Goal: Check status: Check status

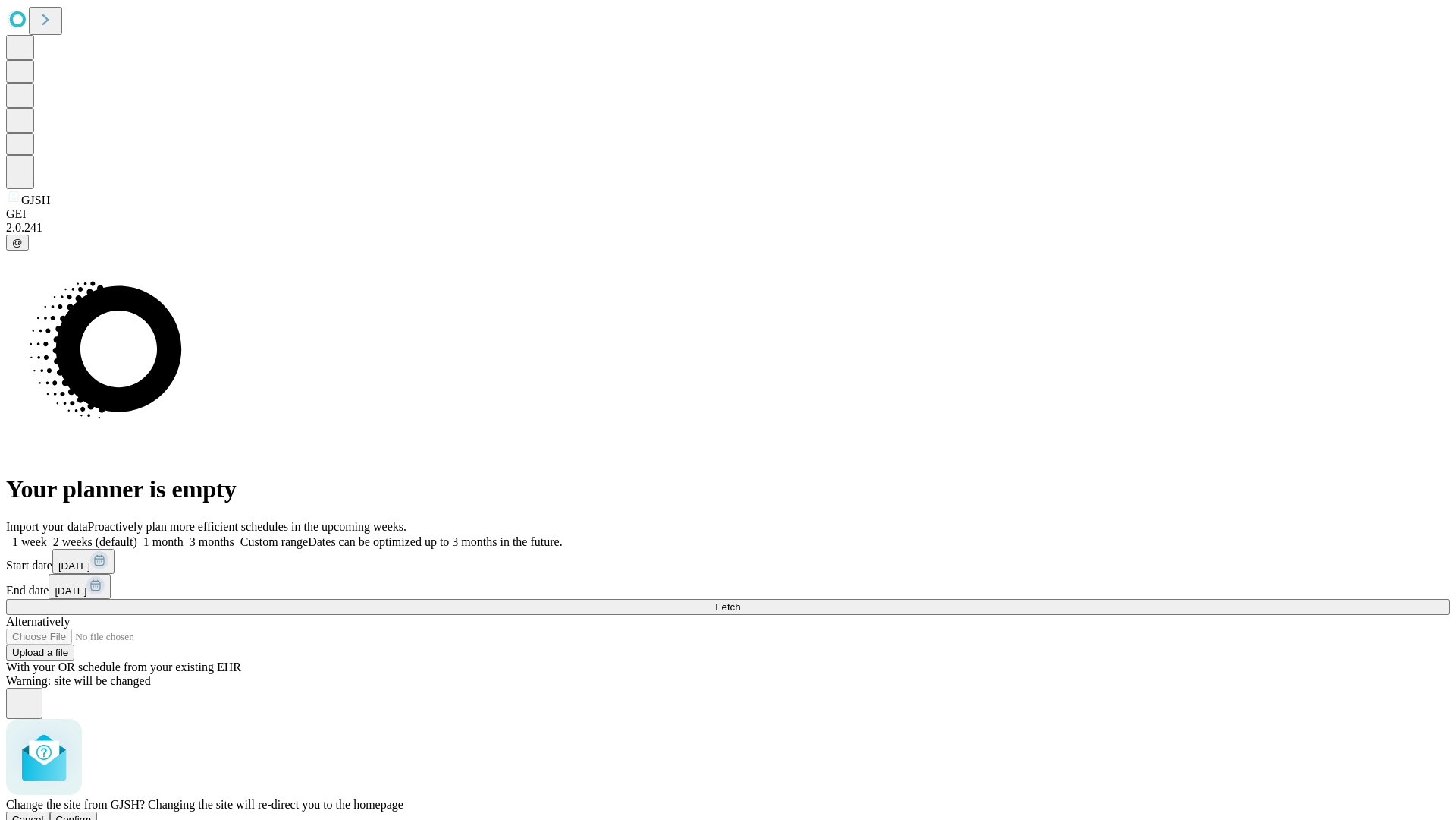
click at [92, 814] on span "Confirm" at bounding box center [74, 819] width 36 height 11
click at [138, 535] on label "2 weeks (default)" at bounding box center [92, 542] width 90 height 13
click at [740, 601] on span "Fetch" at bounding box center [728, 606] width 25 height 11
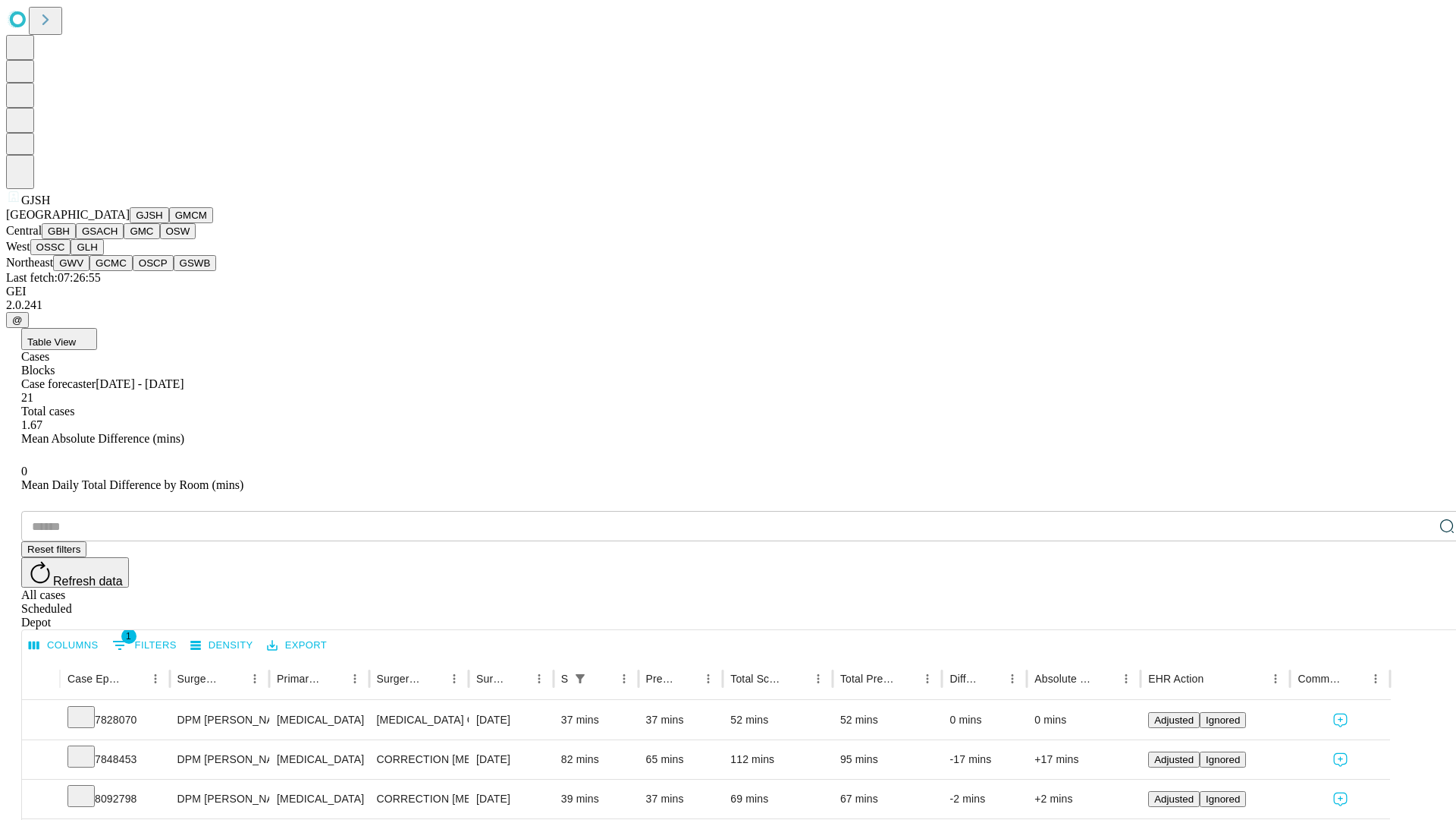
click at [170, 223] on button "GMCM" at bounding box center [191, 215] width 44 height 16
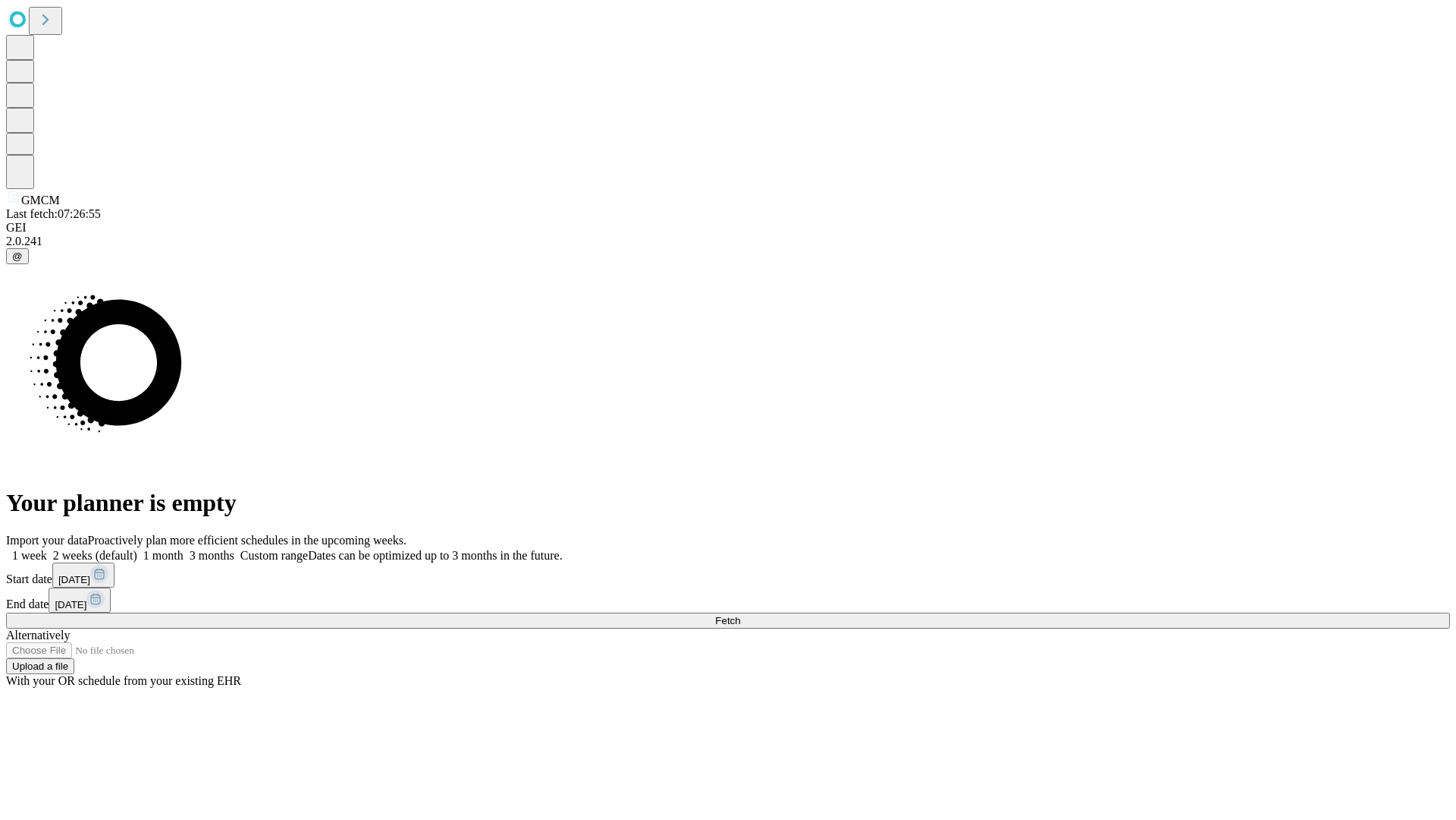
click at [138, 549] on label "2 weeks (default)" at bounding box center [92, 555] width 90 height 13
click at [740, 614] on span "Fetch" at bounding box center [728, 620] width 25 height 11
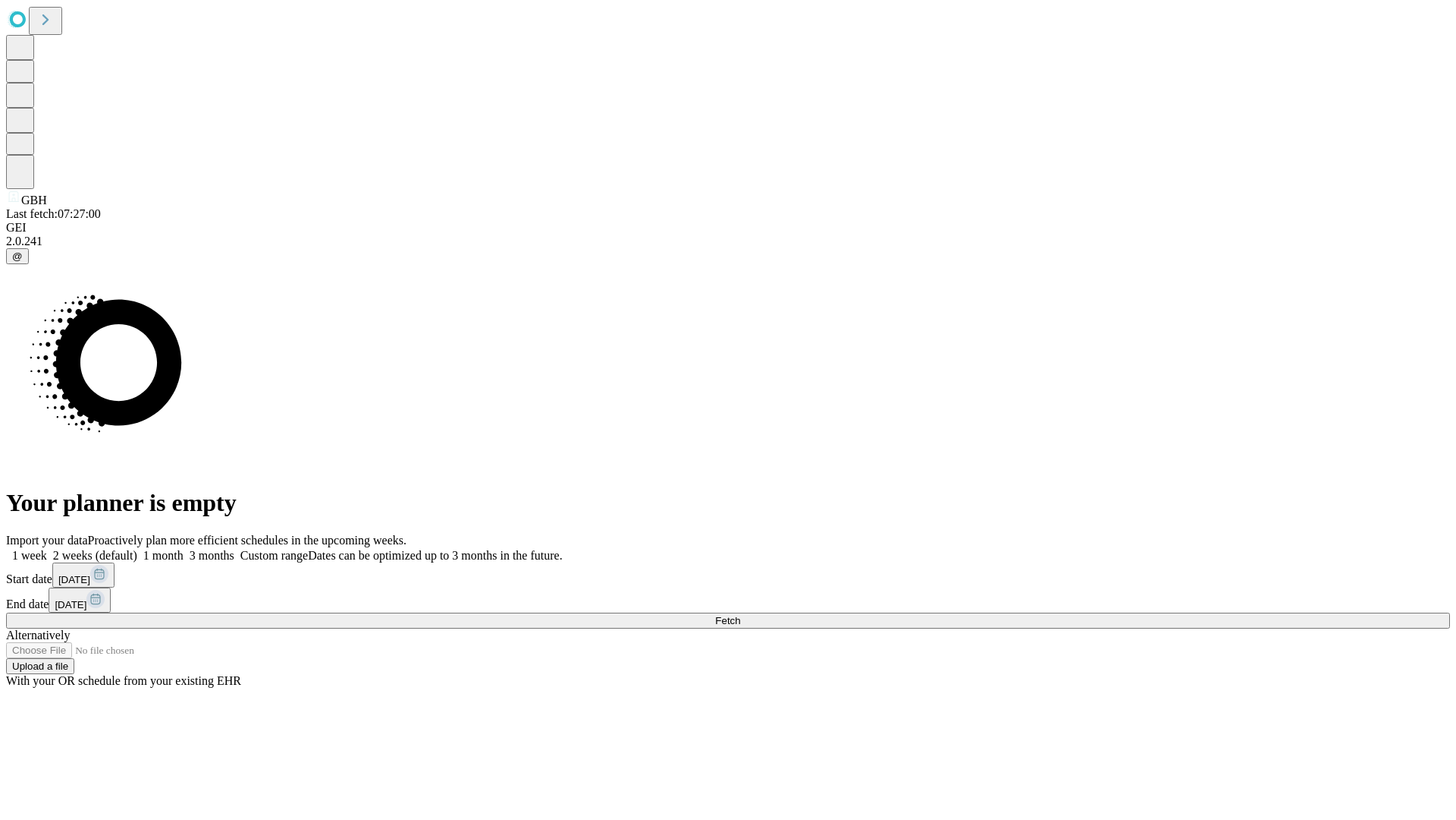
click at [740, 614] on span "Fetch" at bounding box center [728, 620] width 25 height 11
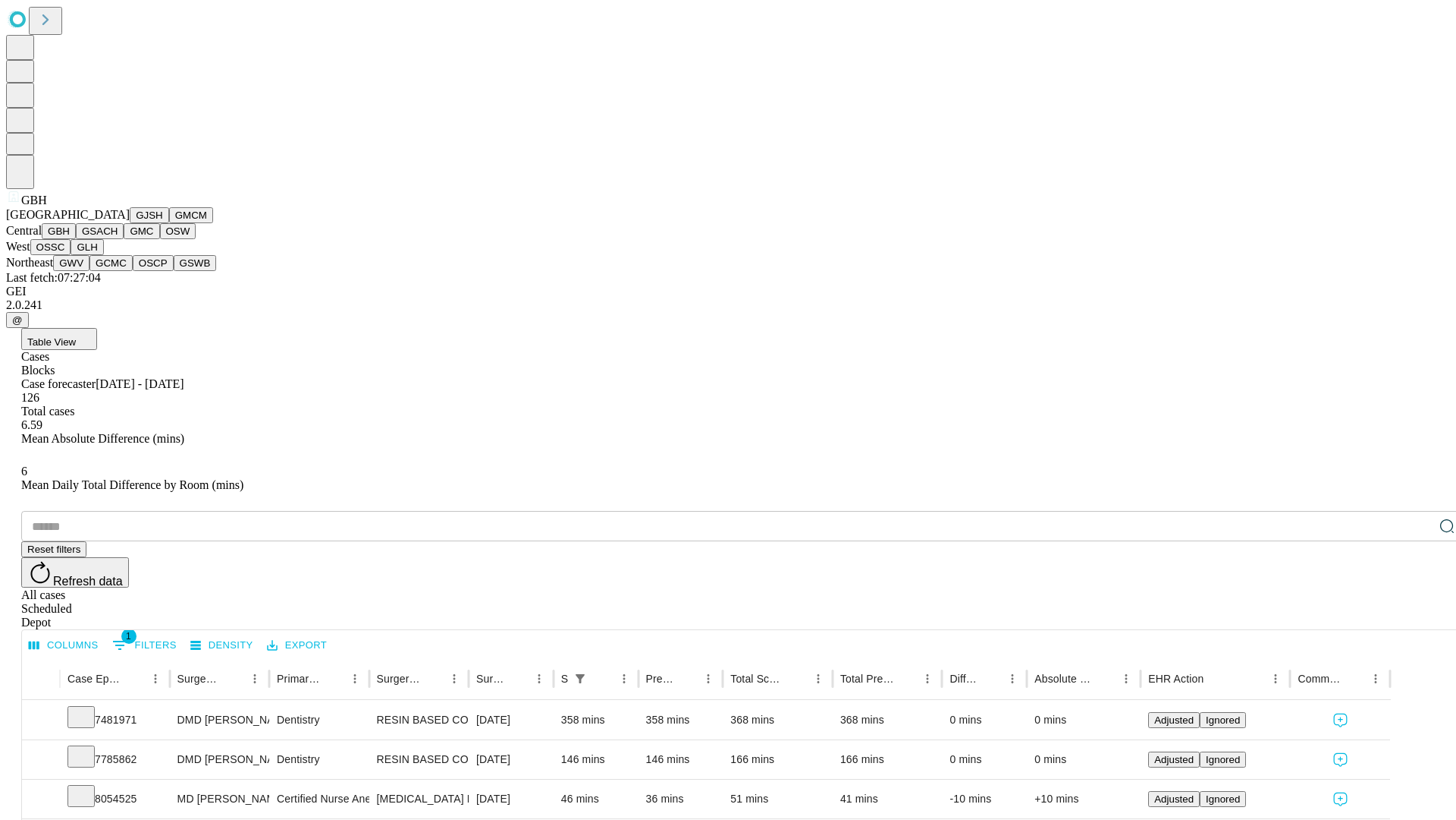
click at [118, 239] on button "GSACH" at bounding box center [100, 231] width 48 height 16
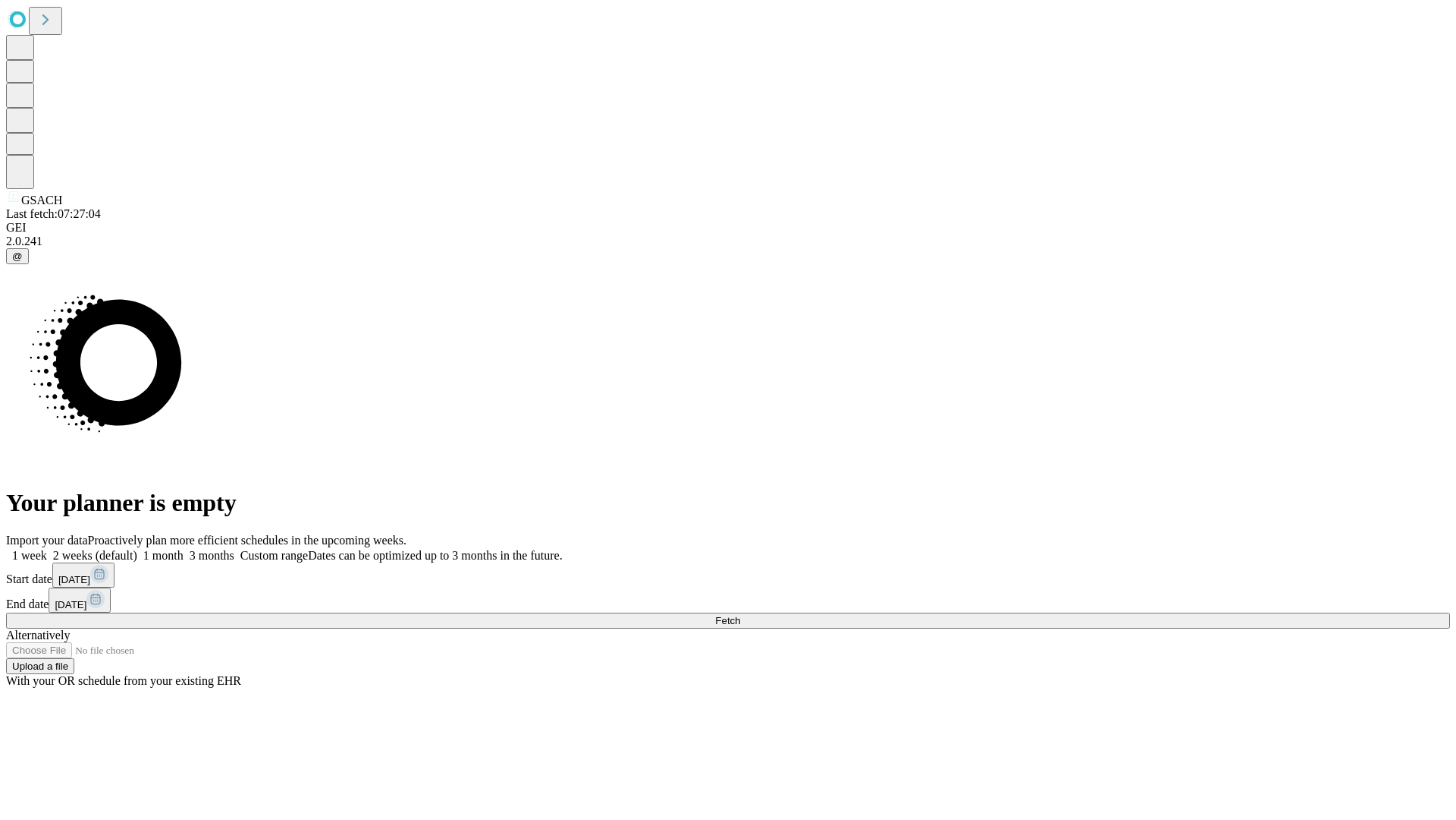
click at [740, 614] on span "Fetch" at bounding box center [728, 620] width 25 height 11
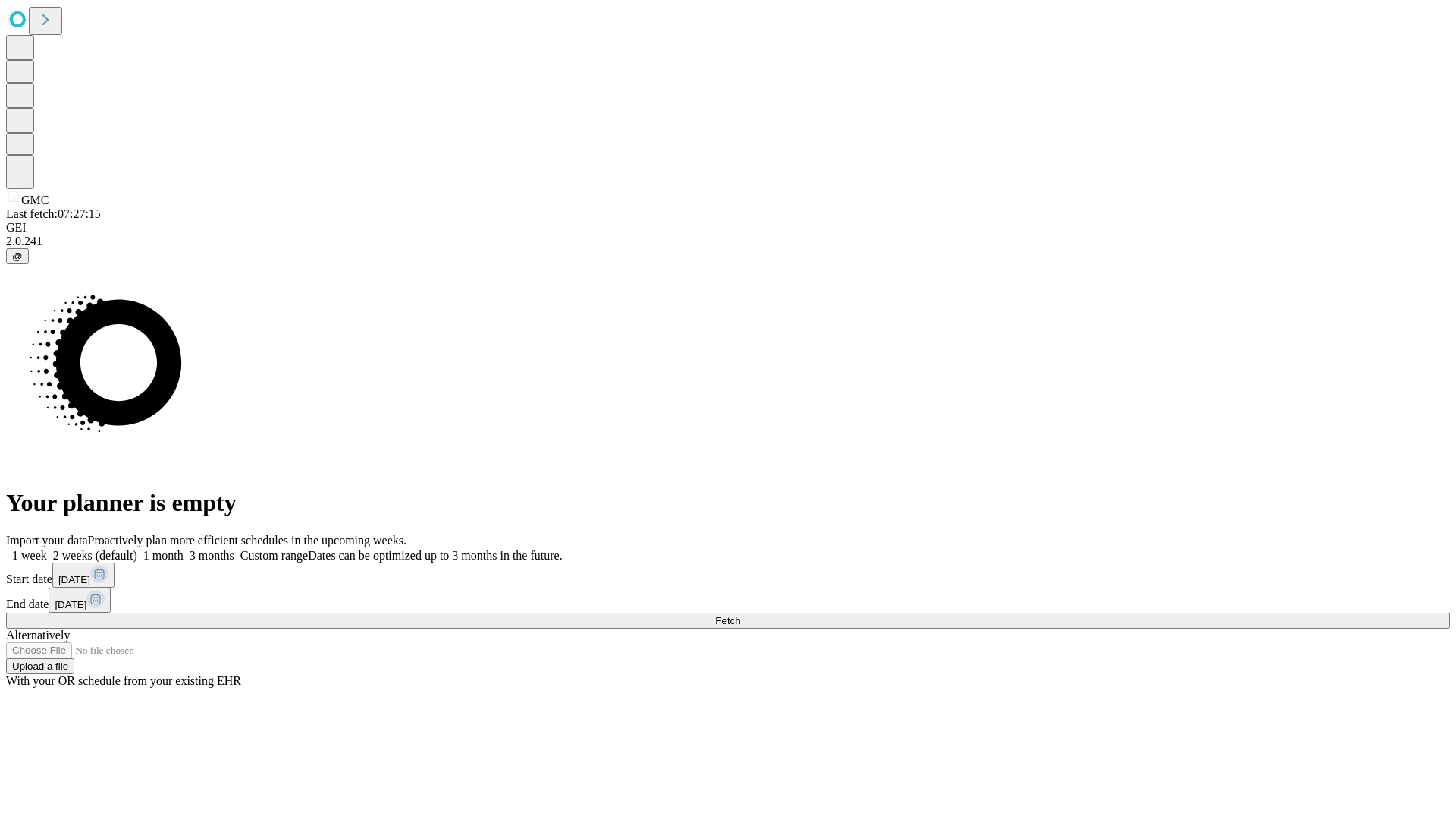
click at [138, 549] on label "2 weeks (default)" at bounding box center [92, 555] width 90 height 13
click at [740, 614] on span "Fetch" at bounding box center [728, 620] width 25 height 11
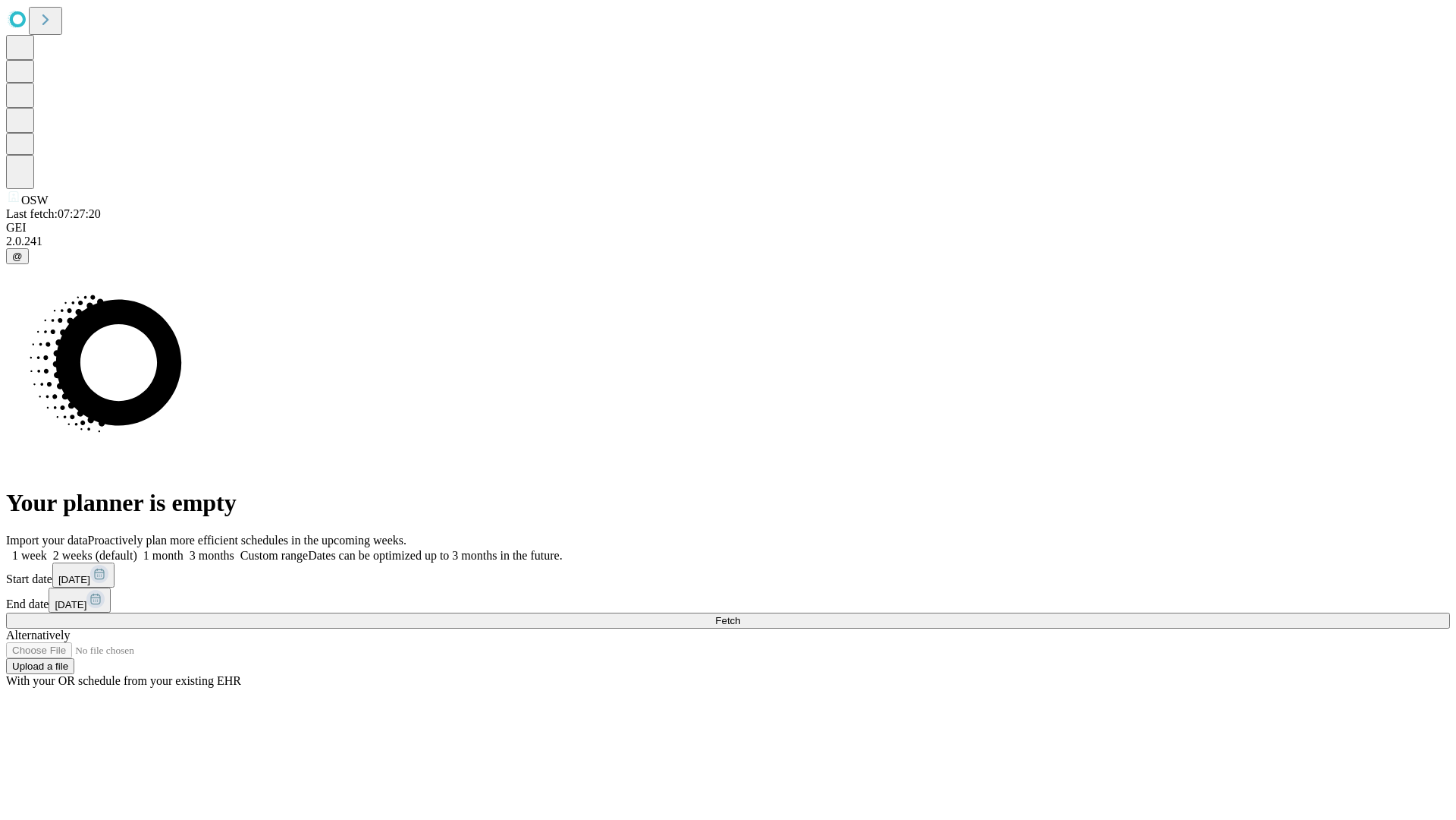
click at [740, 614] on span "Fetch" at bounding box center [728, 620] width 25 height 11
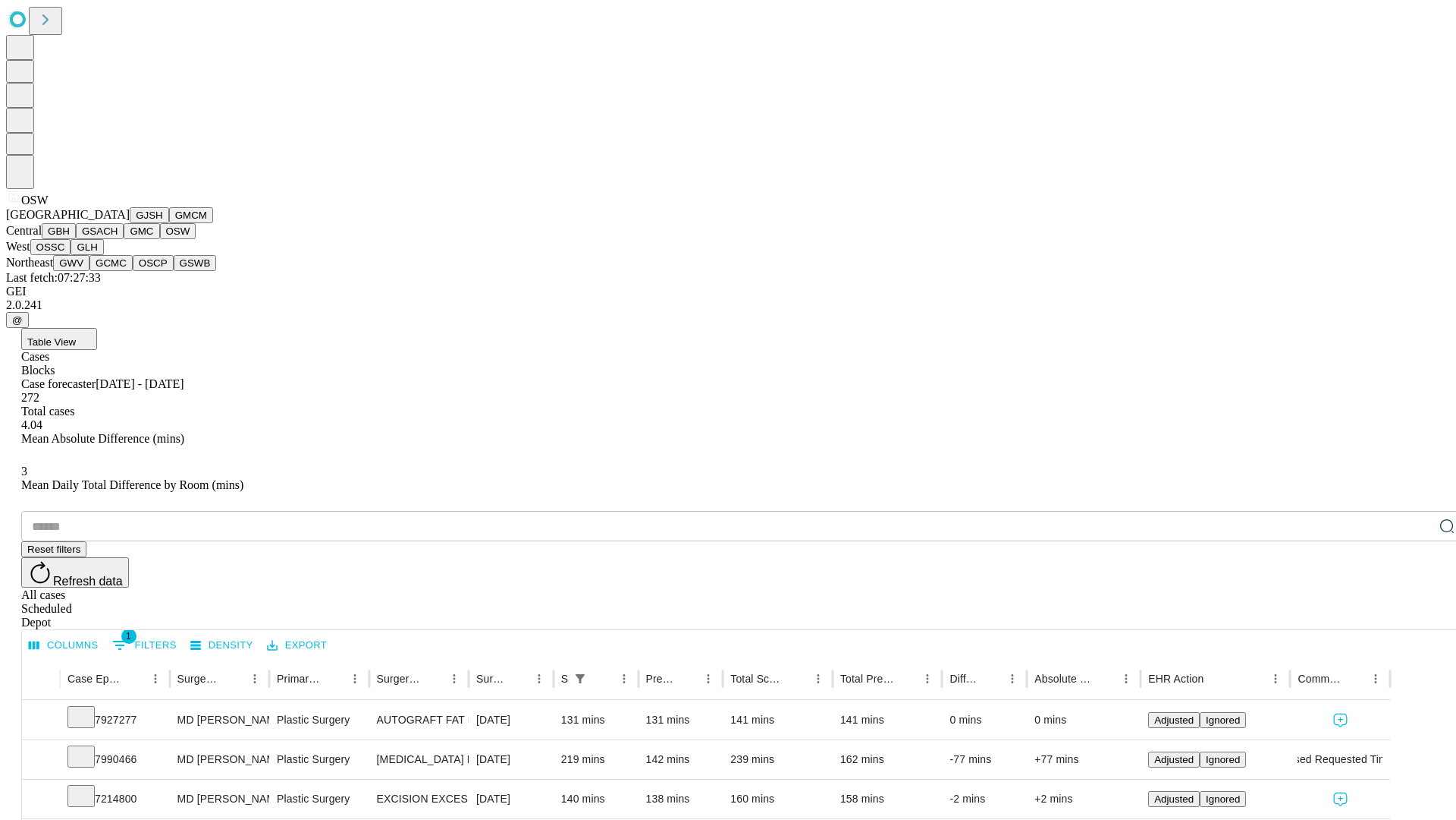
click at [71, 255] on button "OSSC" at bounding box center [50, 247] width 41 height 16
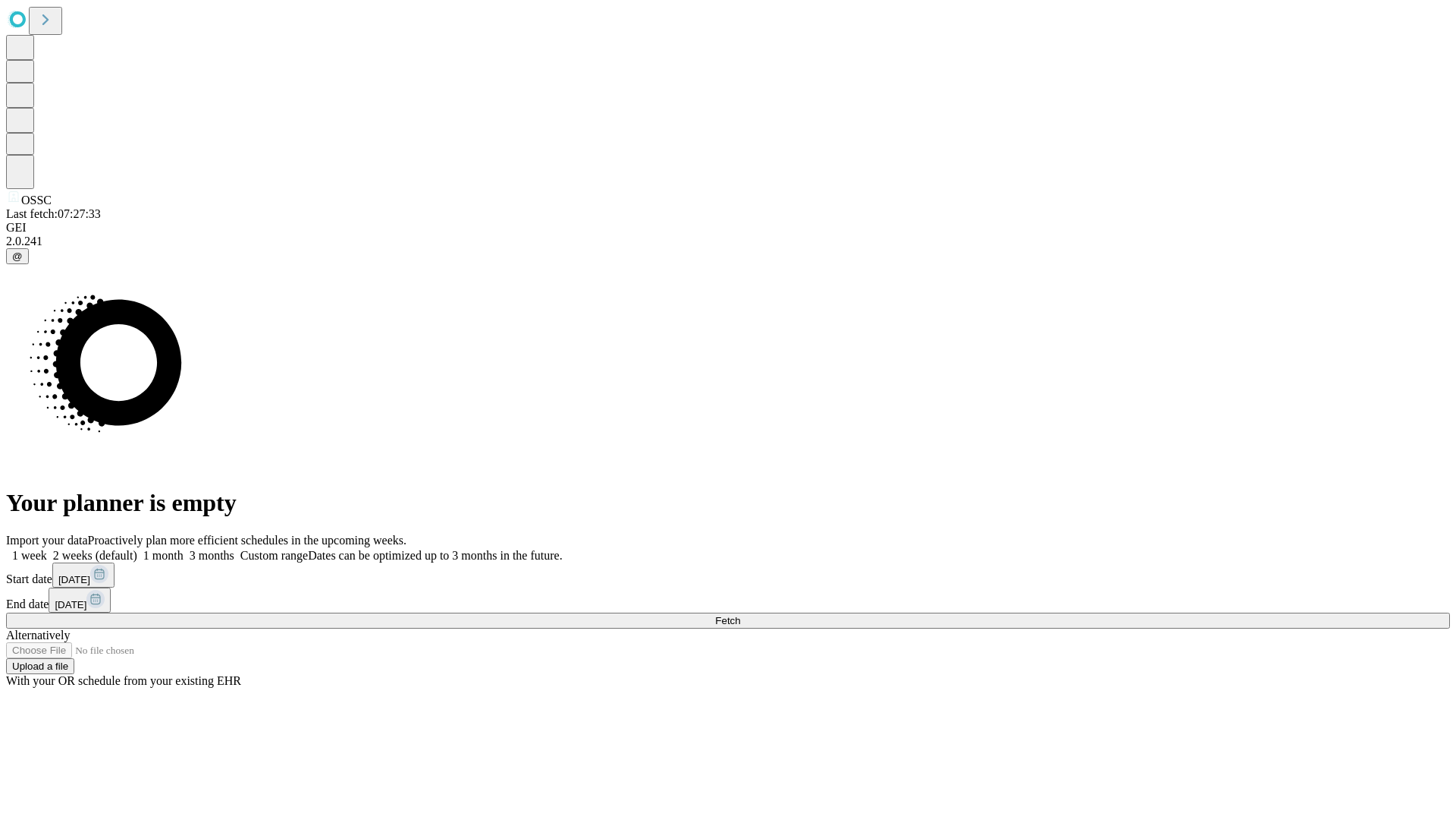
click at [138, 549] on label "2 weeks (default)" at bounding box center [92, 555] width 90 height 13
click at [740, 614] on span "Fetch" at bounding box center [728, 620] width 25 height 11
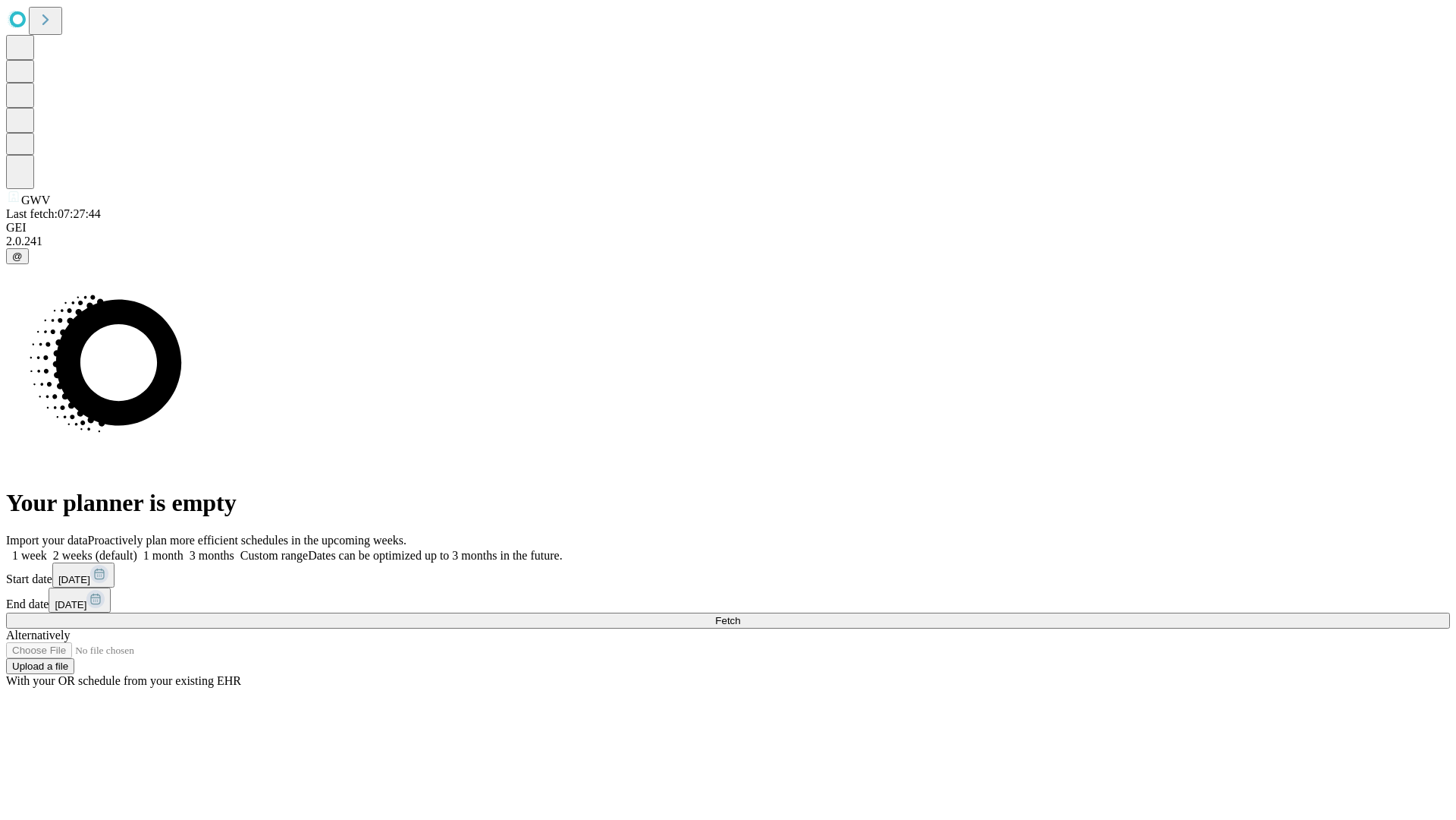
click at [138, 549] on label "2 weeks (default)" at bounding box center [92, 555] width 90 height 13
click at [740, 614] on span "Fetch" at bounding box center [728, 620] width 25 height 11
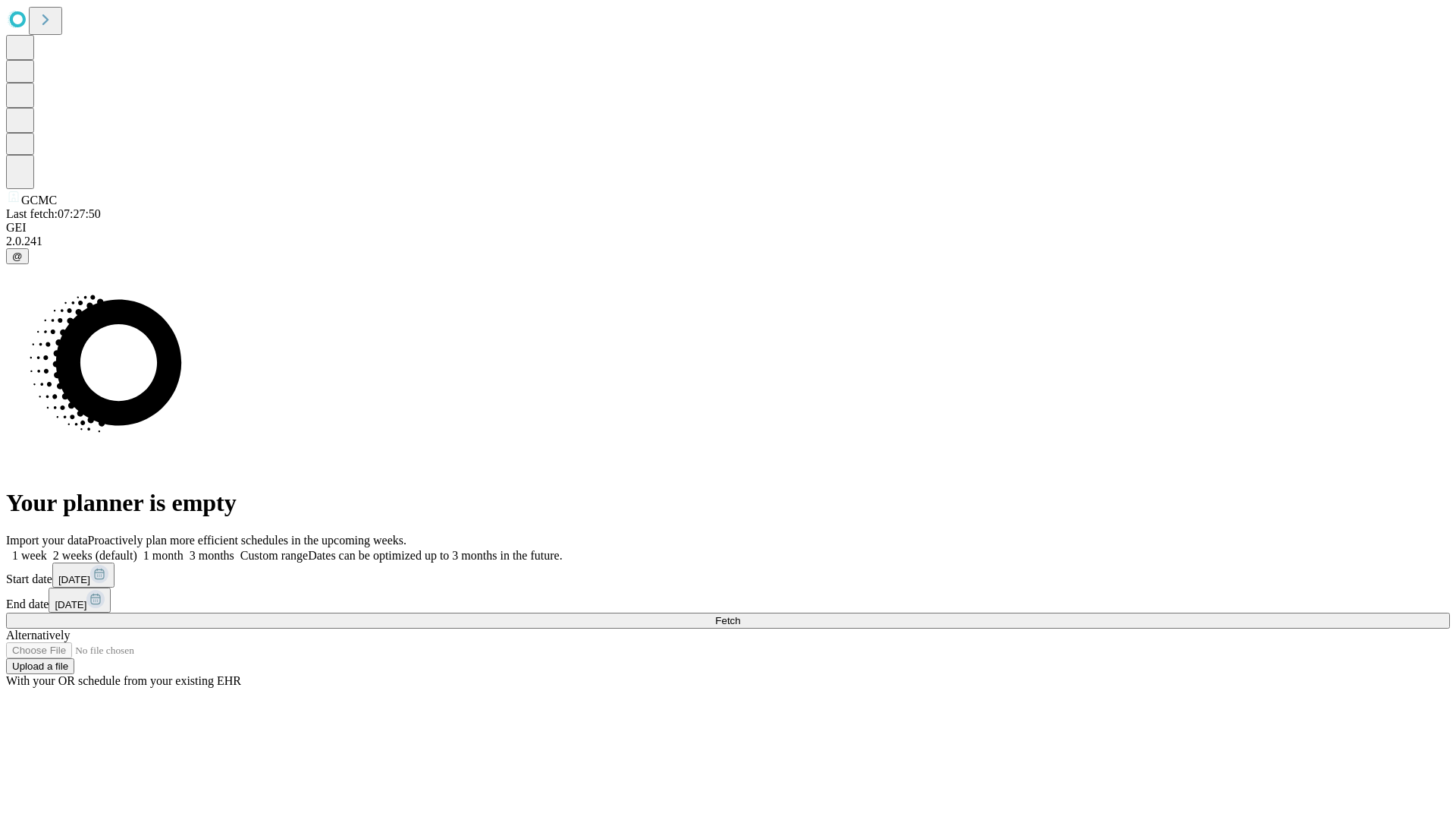
click at [138, 549] on label "2 weeks (default)" at bounding box center [92, 555] width 90 height 13
click at [740, 614] on span "Fetch" at bounding box center [728, 620] width 25 height 11
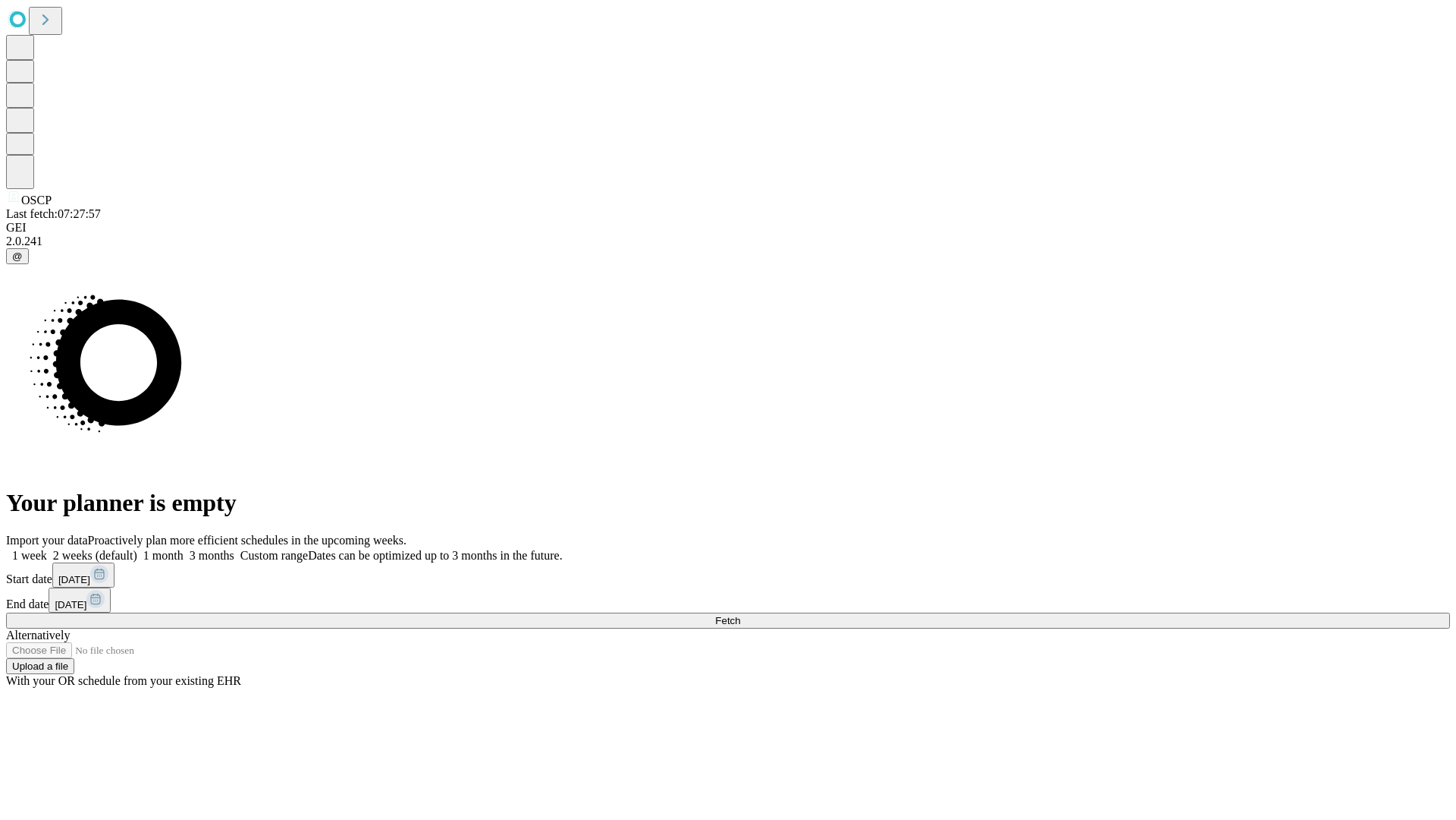
click at [138, 549] on label "2 weeks (default)" at bounding box center [92, 555] width 90 height 13
click at [740, 614] on span "Fetch" at bounding box center [728, 620] width 25 height 11
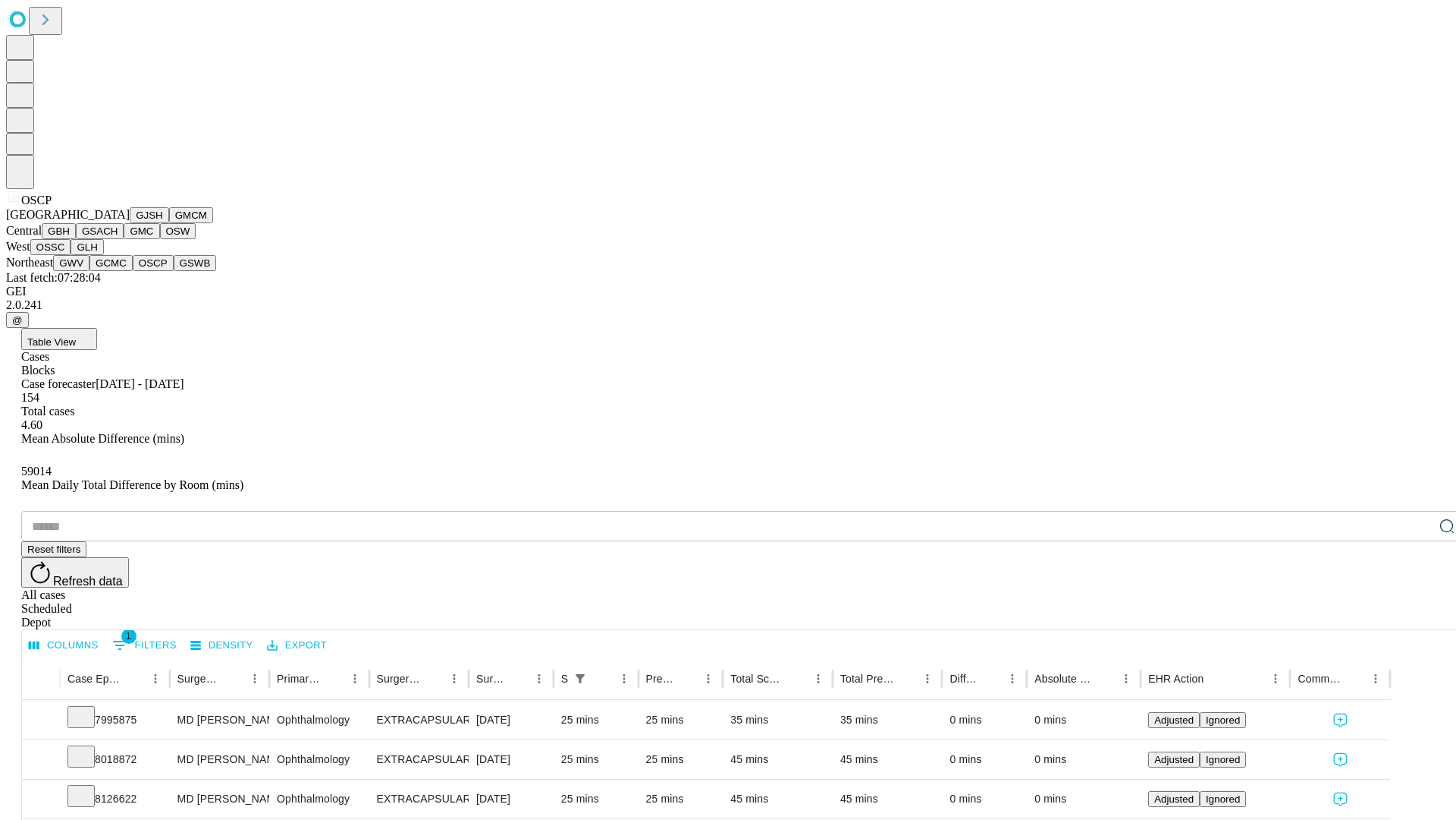
click at [174, 271] on button "GSWB" at bounding box center [195, 263] width 43 height 16
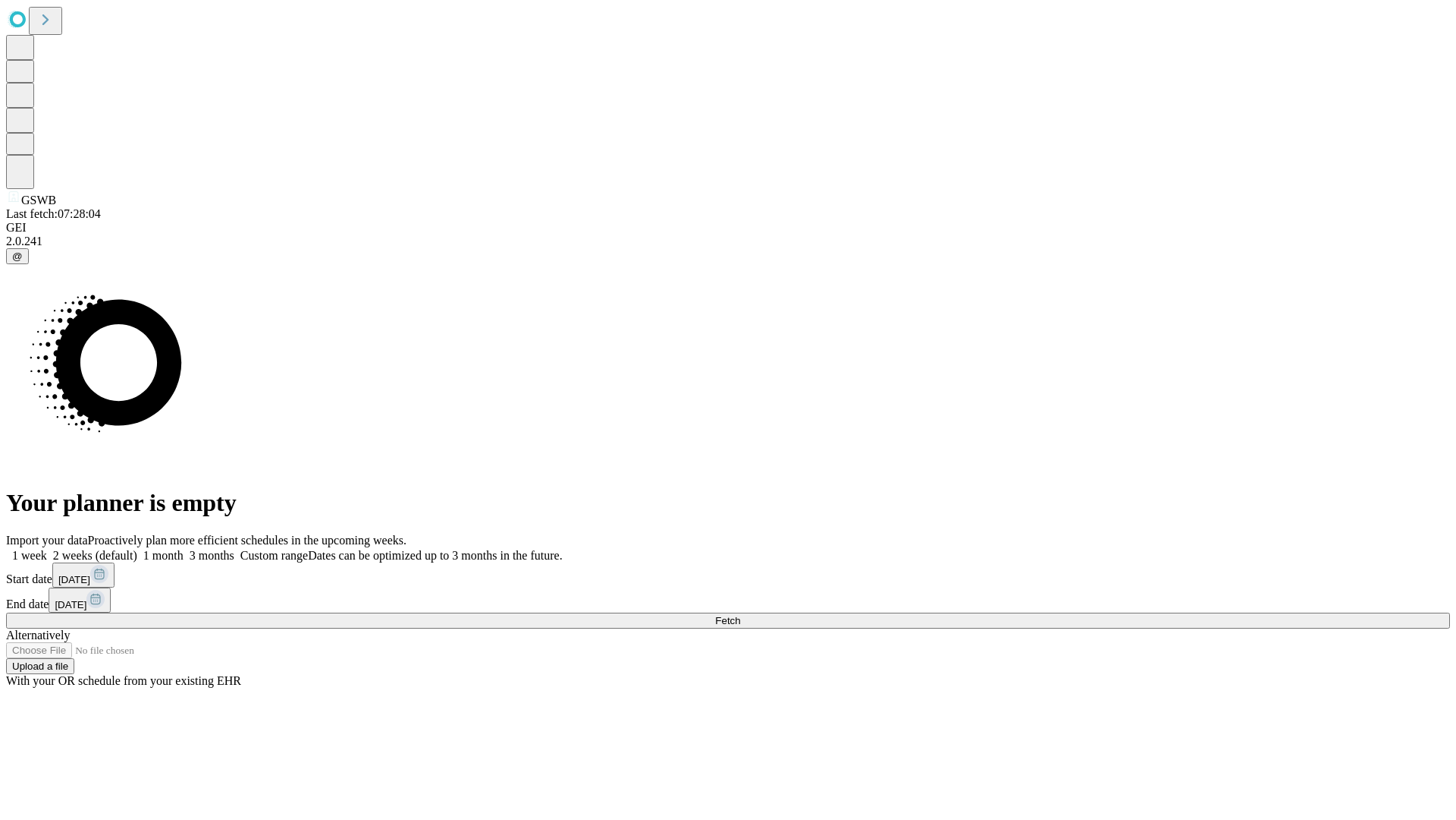
click at [138, 549] on label "2 weeks (default)" at bounding box center [92, 555] width 90 height 13
click at [740, 614] on span "Fetch" at bounding box center [728, 620] width 25 height 11
